Goal: Task Accomplishment & Management: Use online tool/utility

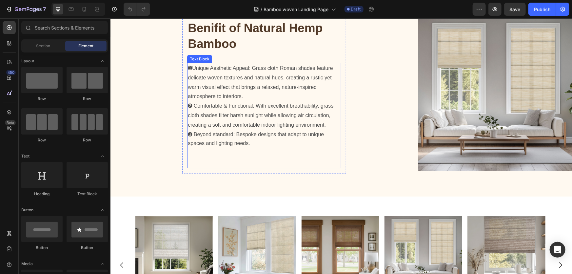
scroll to position [597, 0]
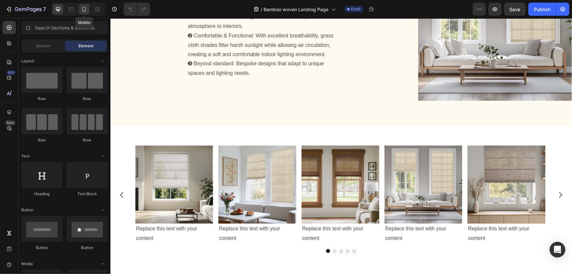
click at [86, 13] on div at bounding box center [84, 9] width 10 height 10
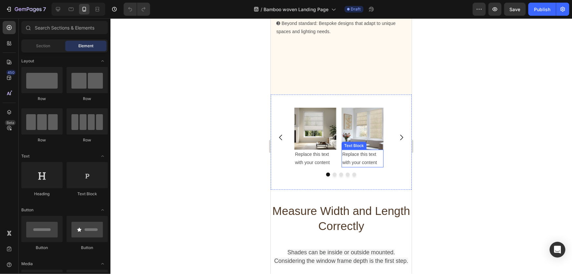
scroll to position [1072, 0]
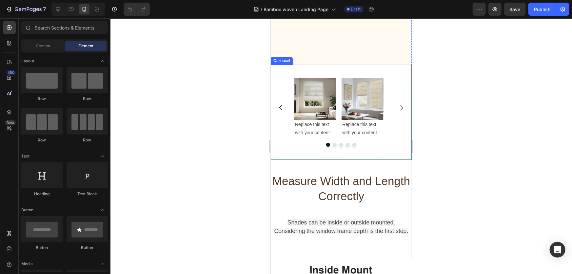
click at [397, 109] on icon "Carousel Next Arrow" at bounding box center [401, 107] width 8 height 8
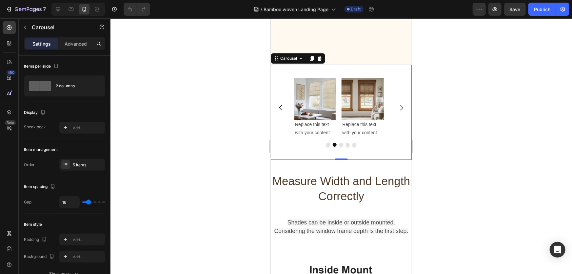
click at [397, 110] on icon "Carousel Next Arrow" at bounding box center [401, 107] width 8 height 8
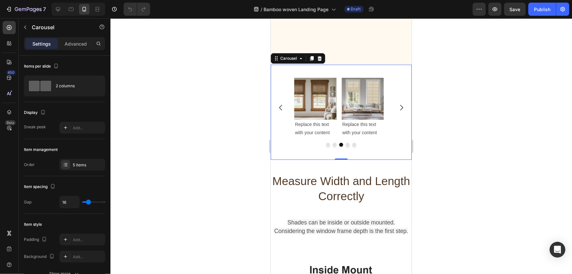
click at [397, 110] on icon "Carousel Next Arrow" at bounding box center [401, 107] width 8 height 8
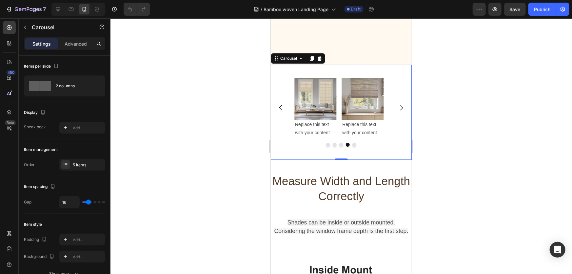
click at [397, 110] on icon "Carousel Next Arrow" at bounding box center [401, 107] width 8 height 8
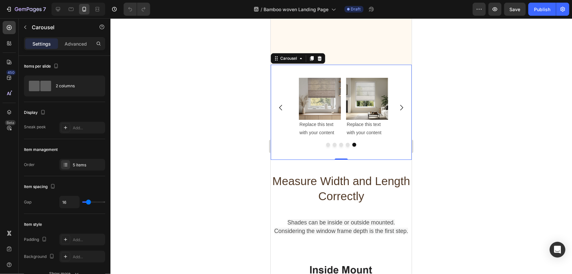
click at [397, 110] on icon "Carousel Next Arrow" at bounding box center [401, 107] width 8 height 8
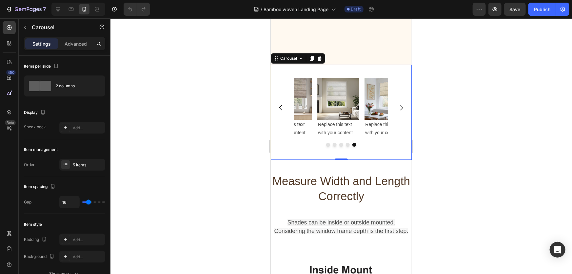
click at [397, 110] on icon "Carousel Next Arrow" at bounding box center [401, 107] width 8 height 8
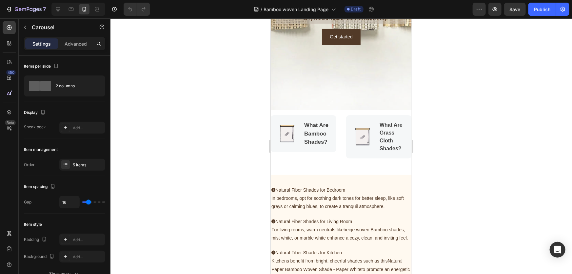
scroll to position [0, 0]
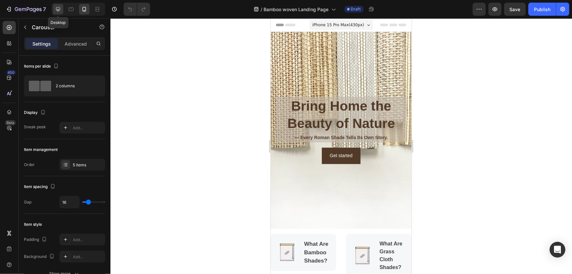
click at [55, 9] on icon at bounding box center [58, 9] width 7 height 7
type input "1400"
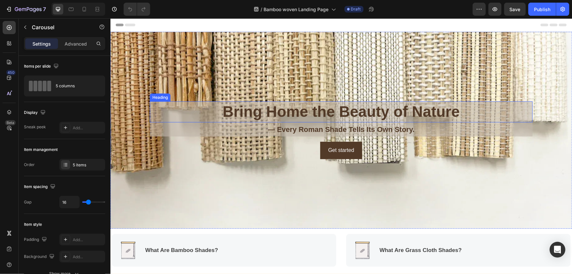
click at [432, 113] on h2 "Bring Home the Beauty of Nature" at bounding box center [340, 111] width 383 height 21
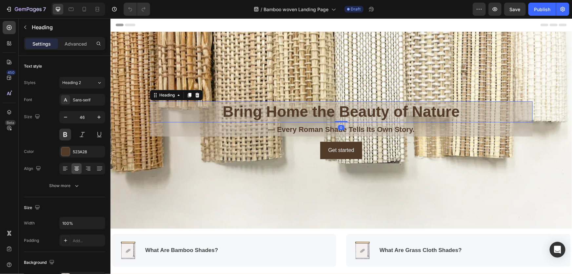
click at [426, 111] on h2 "Bring Home the Beauty of Nature" at bounding box center [340, 111] width 383 height 21
click at [426, 111] on p "Bring Home the Beauty of Nature" at bounding box center [340, 112] width 381 height 20
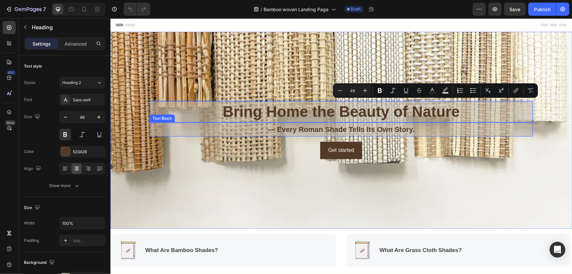
click at [306, 129] on p "— Every Roman Shade Tells Its Own Story." at bounding box center [340, 129] width 381 height 13
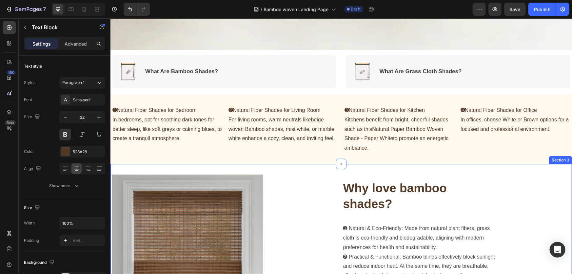
scroll to position [208, 0]
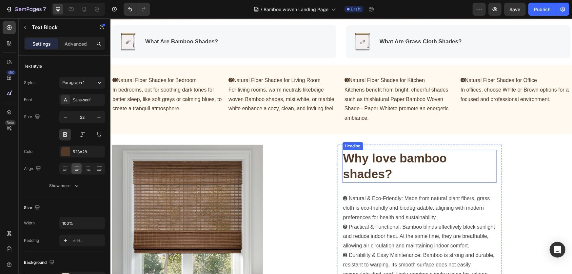
click at [367, 159] on h2 "Why love bamboo shades?" at bounding box center [419, 165] width 154 height 33
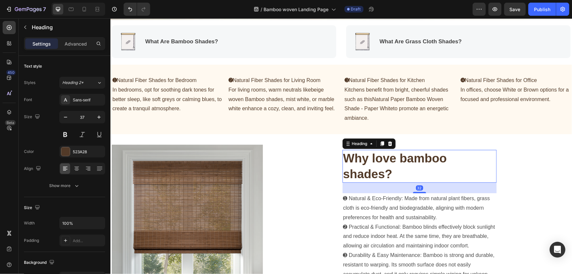
click at [367, 159] on h2 "Why love bamboo shades?" at bounding box center [419, 165] width 154 height 33
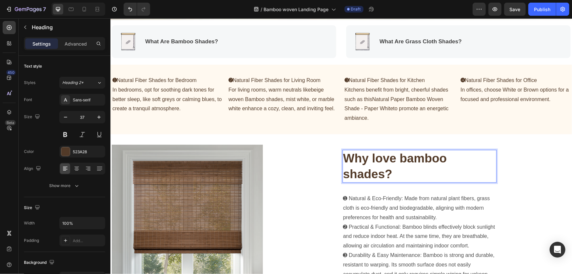
click at [367, 159] on p "Why love bamboo shades?" at bounding box center [419, 165] width 153 height 31
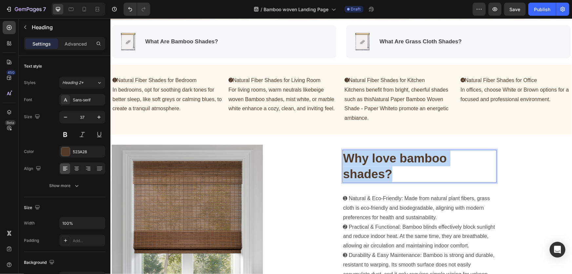
click at [367, 159] on p "Why love bamboo shades?" at bounding box center [419, 165] width 153 height 31
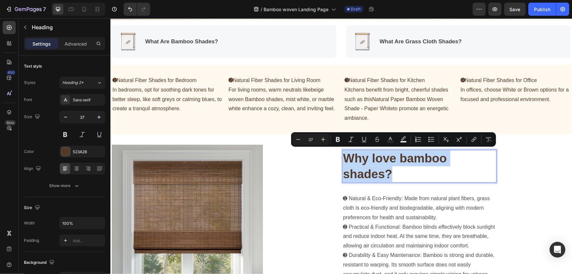
click at [367, 159] on p "Why love bamboo shades?" at bounding box center [419, 165] width 153 height 31
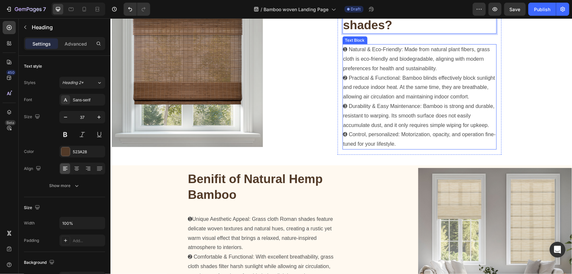
scroll to position [298, 0]
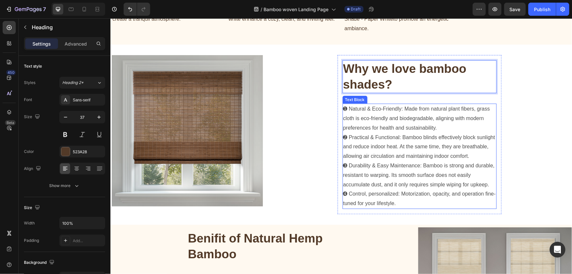
click at [377, 133] on p "➊ Natural & Eco-Friendly: Made from natural plant fibers, grass cloth is eco-fr…" at bounding box center [419, 156] width 153 height 104
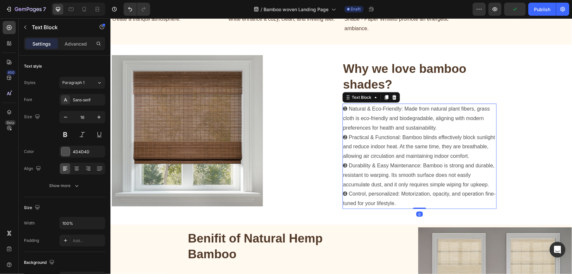
click at [445, 128] on p "➊ Natural & Eco-Friendly: Made from natural plant fibers, grass cloth is eco-fr…" at bounding box center [419, 156] width 153 height 104
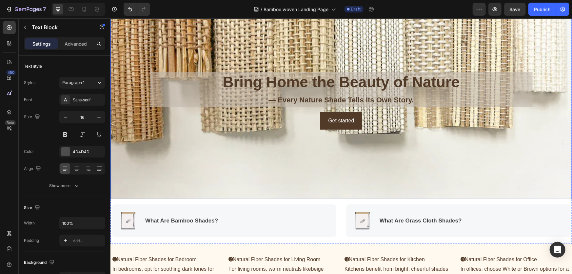
scroll to position [0, 0]
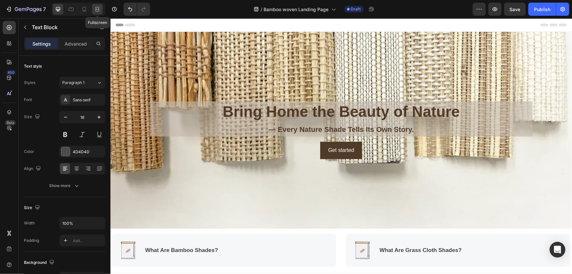
click at [98, 11] on icon at bounding box center [97, 9] width 7 height 7
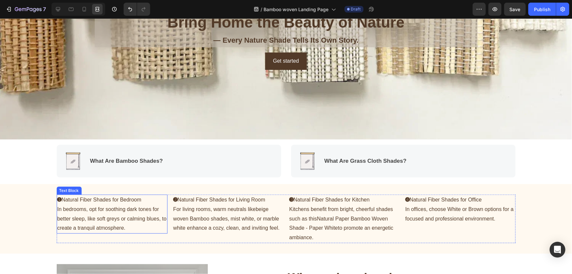
scroll to position [149, 0]
